Goal: Transaction & Acquisition: Purchase product/service

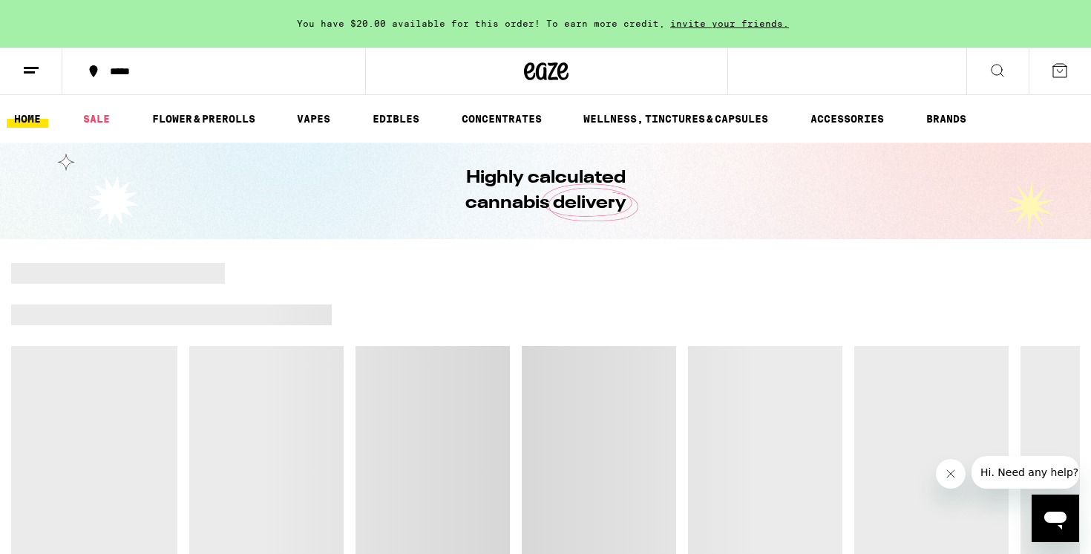
click at [982, 68] on button at bounding box center [998, 71] width 62 height 47
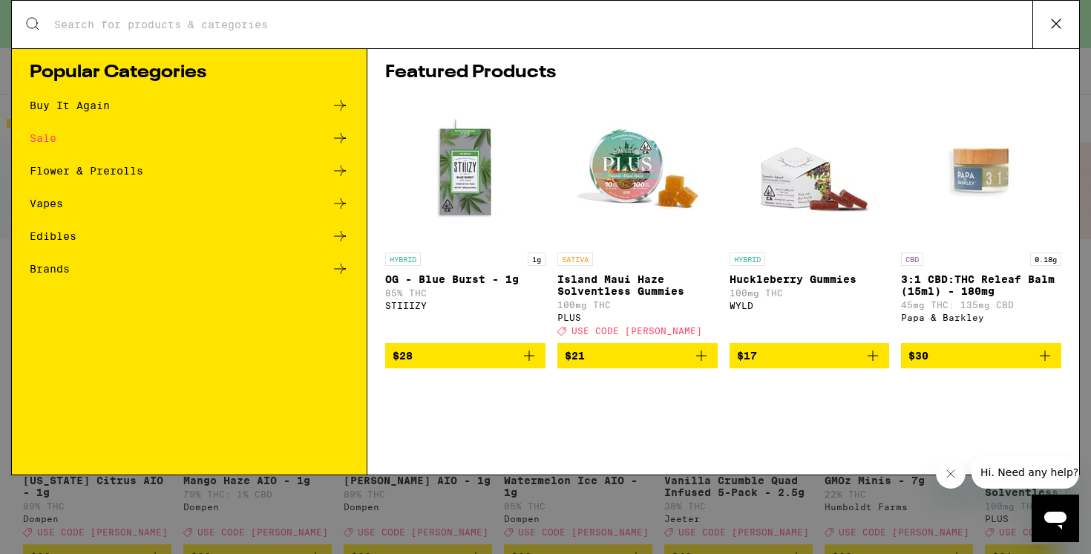
click at [350, 25] on input "Search for Products" at bounding box center [542, 24] width 979 height 13
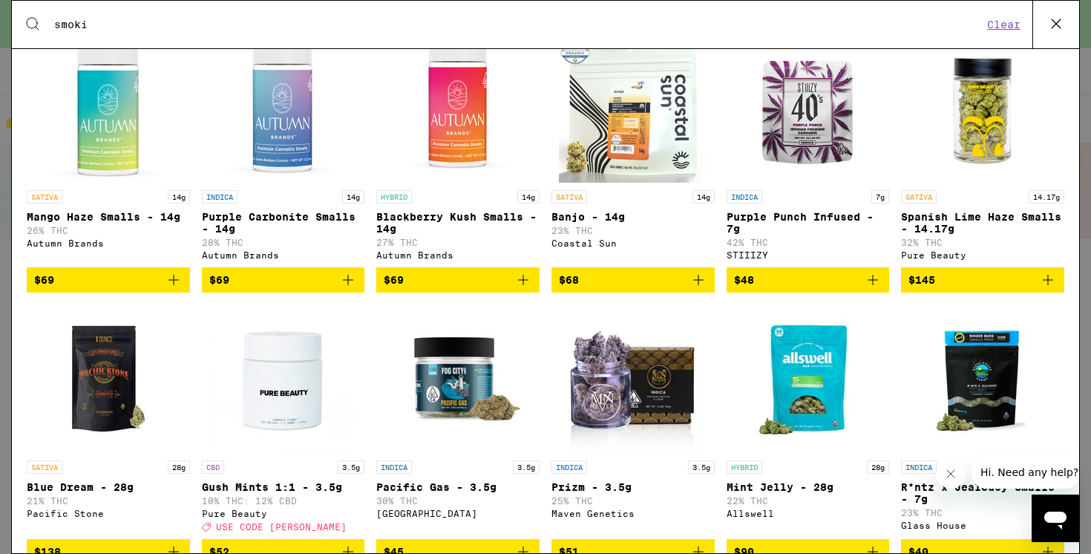
scroll to position [341, 0]
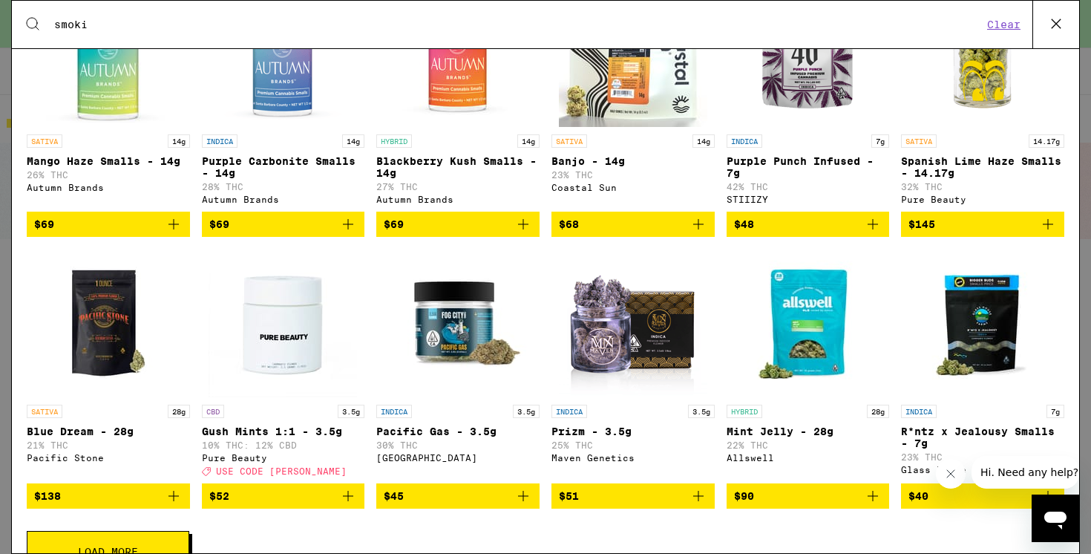
type input "smoki"
